Goal: Find contact information: Obtain details needed to contact an individual or organization

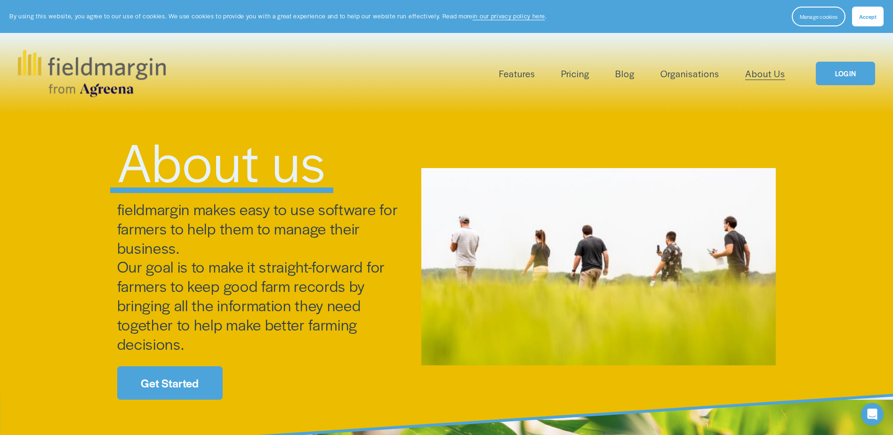
click at [771, 67] on link "About Us" at bounding box center [765, 74] width 40 height 16
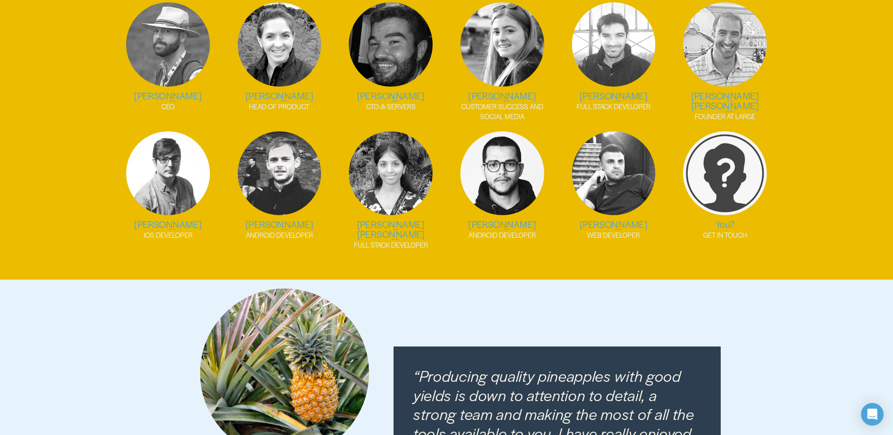
scroll to position [1306, 0]
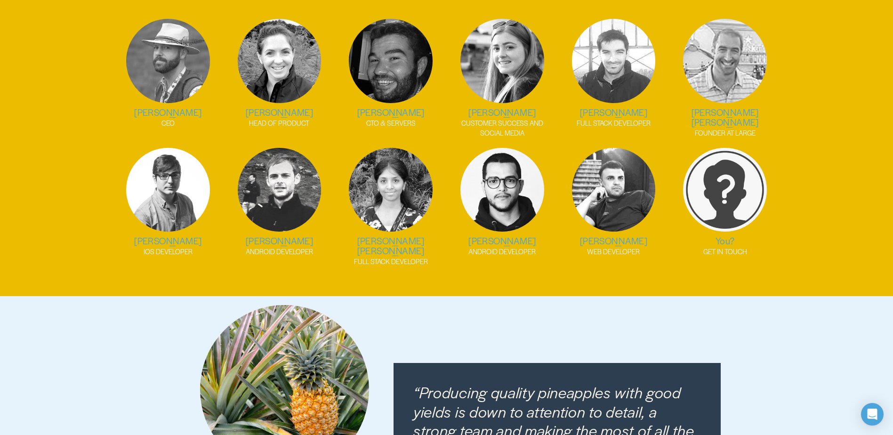
click at [278, 118] on p "HEAD OF PRODUCT" at bounding box center [279, 123] width 102 height 10
click at [281, 67] on img at bounding box center [280, 61] width 84 height 84
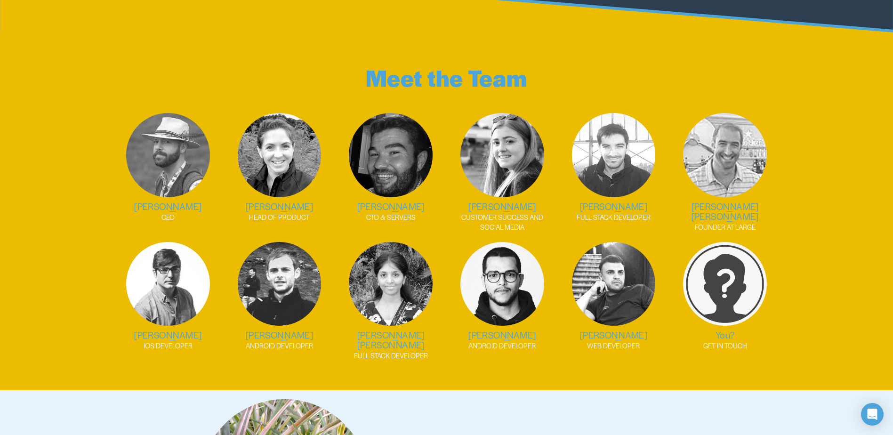
click at [281, 134] on img at bounding box center [280, 155] width 84 height 84
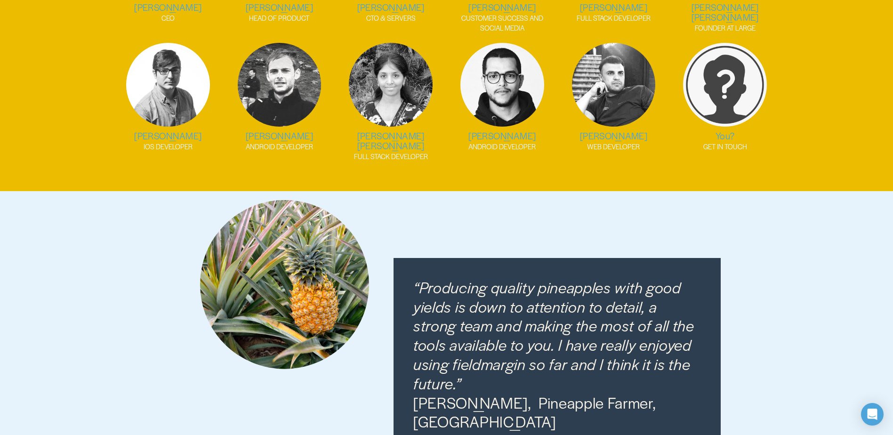
scroll to position [1353, 0]
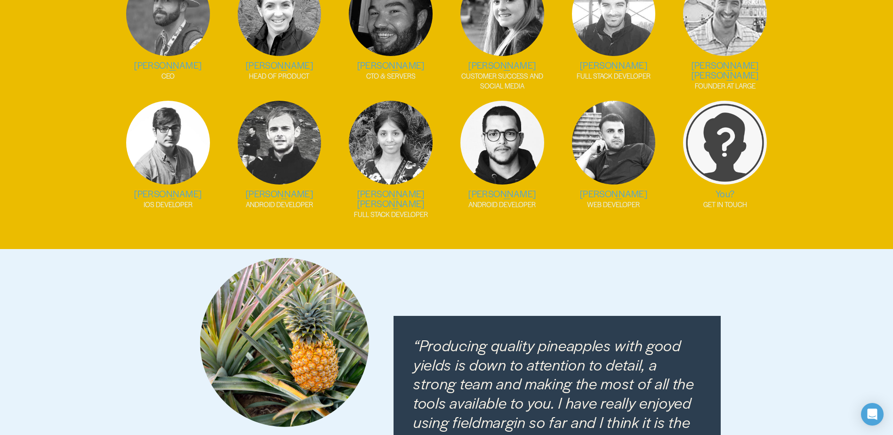
drag, startPoint x: 230, startPoint y: 51, endPoint x: 331, endPoint y: 54, distance: 101.2
click at [331, 54] on ul "[PERSON_NAME] CEO [PERSON_NAME] HEAD OF PRODUCT [PERSON_NAME] CTO & SERVERS [PE…" at bounding box center [446, 95] width 694 height 247
copy h2 "[PERSON_NAME]"
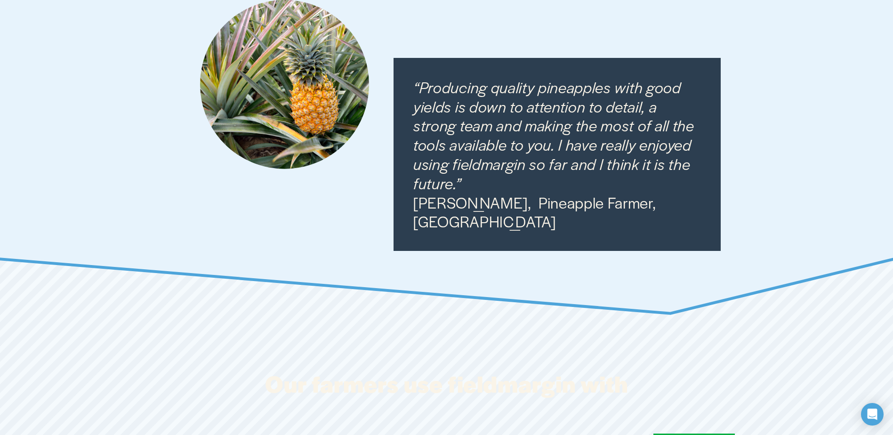
scroll to position [1976, 0]
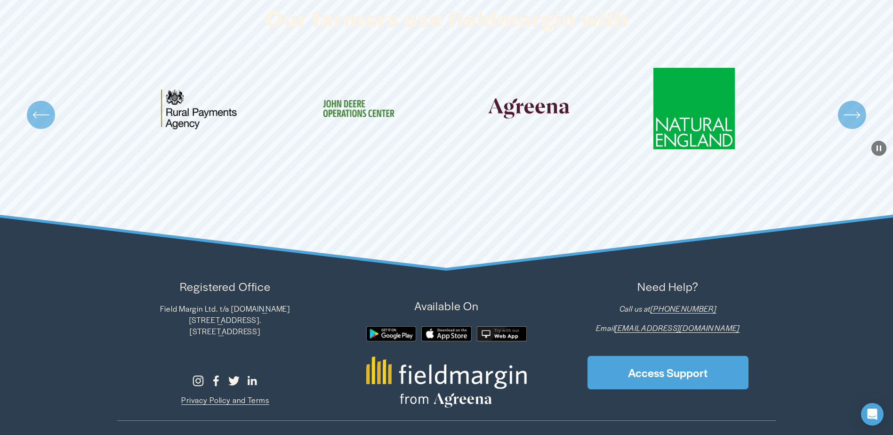
click at [704, 322] on em "[EMAIL_ADDRESS][DOMAIN_NAME]" at bounding box center [676, 327] width 125 height 11
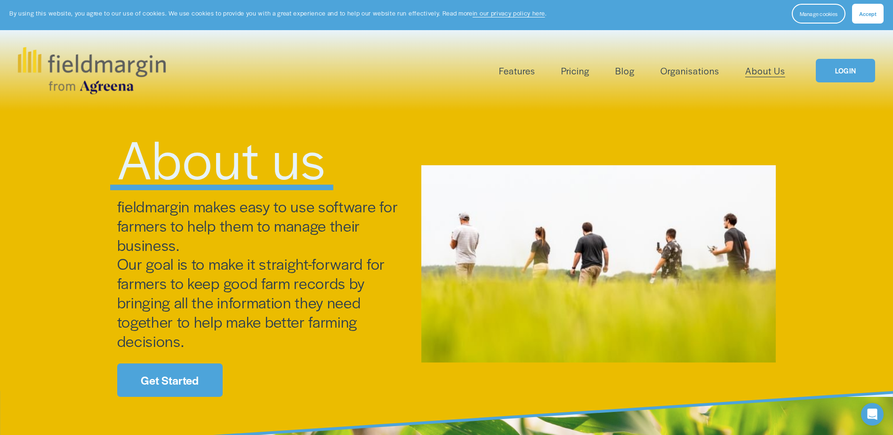
scroll to position [0, 0]
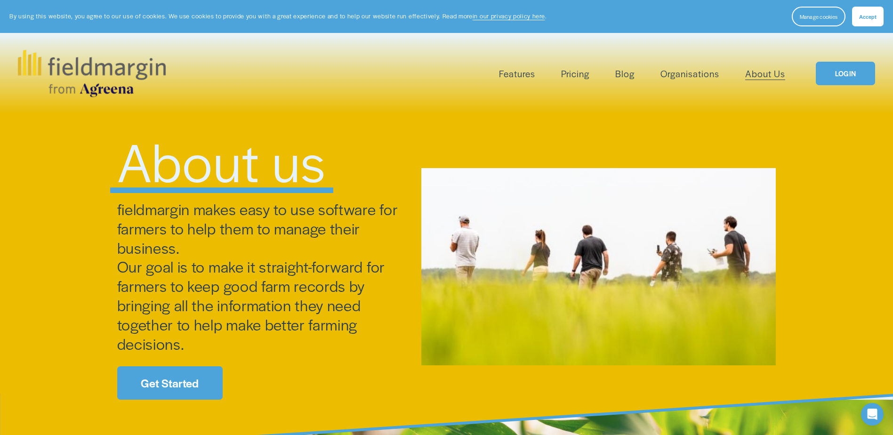
click at [152, 211] on span "fieldmargin makes easy to use software for farmers to help them to manage their…" at bounding box center [259, 276] width 284 height 156
copy span "fieldmargin"
